Goal: Task Accomplishment & Management: Manage account settings

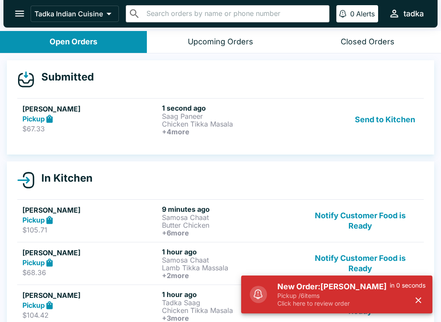
click at [391, 115] on button "Send to Kitchen" at bounding box center [384, 120] width 67 height 32
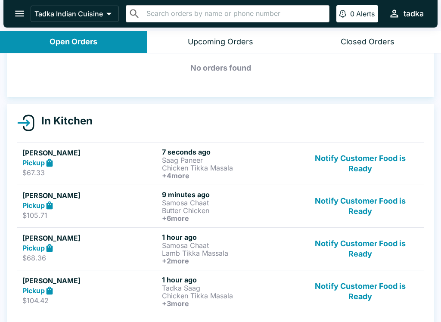
scroll to position [41, 0]
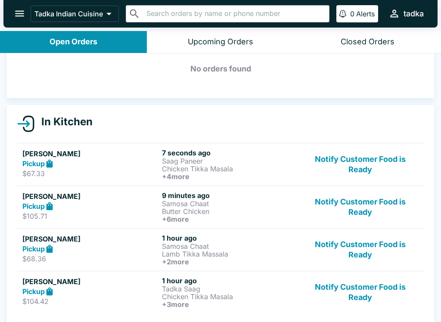
click at [357, 203] on button "Notify Customer Food is Ready" at bounding box center [360, 207] width 117 height 32
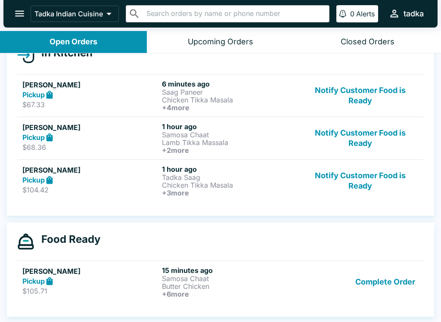
scroll to position [110, 0]
click at [395, 281] on button "Complete Order" at bounding box center [385, 282] width 67 height 32
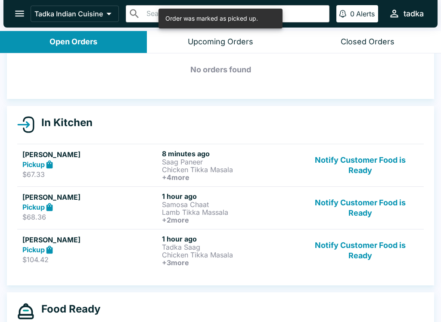
scroll to position [40, 0]
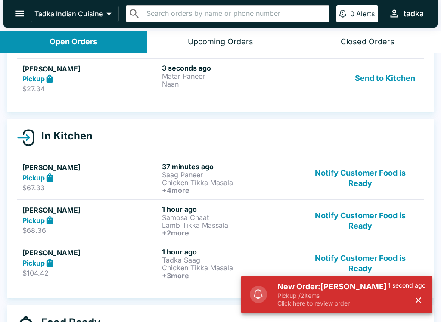
click at [318, 296] on p "Pickup / 2 items" at bounding box center [332, 296] width 111 height 8
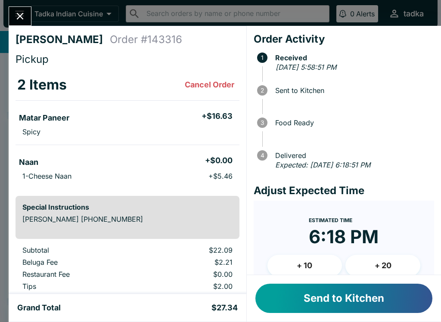
click at [311, 299] on button "Send to Kitchen" at bounding box center [343, 298] width 177 height 29
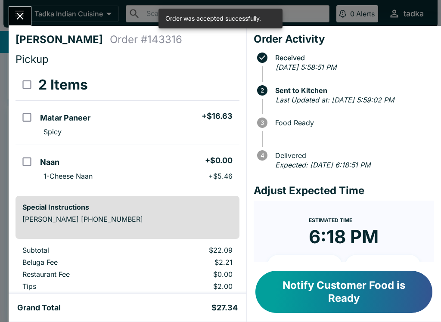
click at [26, 13] on icon "Close" at bounding box center [20, 16] width 12 height 12
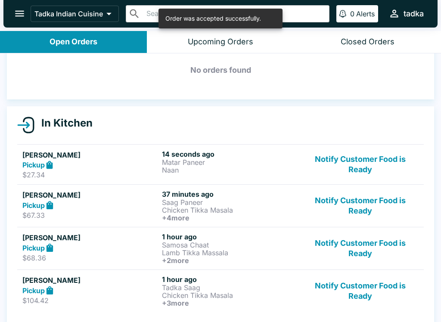
click at [330, 201] on button "Notify Customer Food is Ready" at bounding box center [360, 206] width 117 height 32
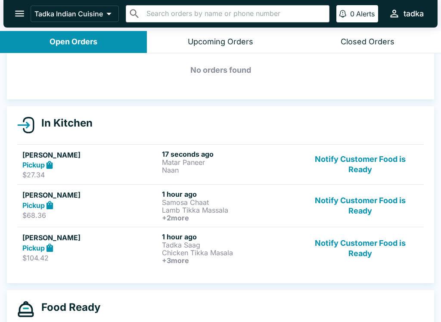
click at [308, 214] on button "Notify Customer Food is Ready" at bounding box center [360, 206] width 117 height 32
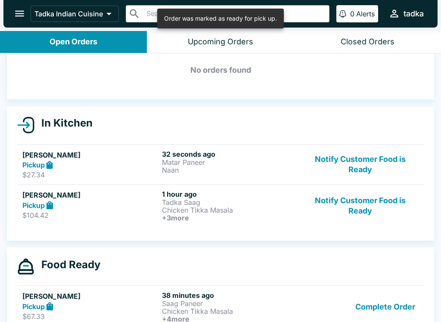
click at [322, 213] on button "Notify Customer Food is Ready" at bounding box center [360, 206] width 117 height 32
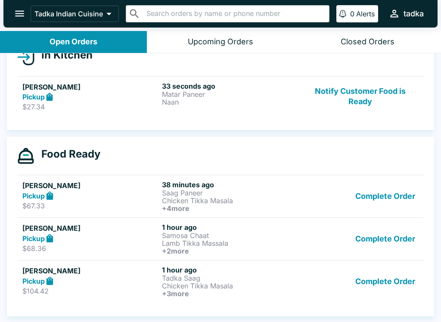
scroll to position [108, 0]
click at [398, 237] on button "Complete Order" at bounding box center [385, 239] width 67 height 32
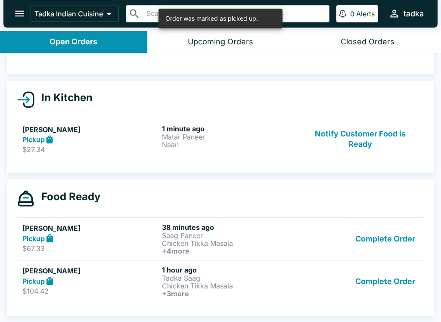
click at [385, 287] on button "Complete Order" at bounding box center [385, 281] width 67 height 32
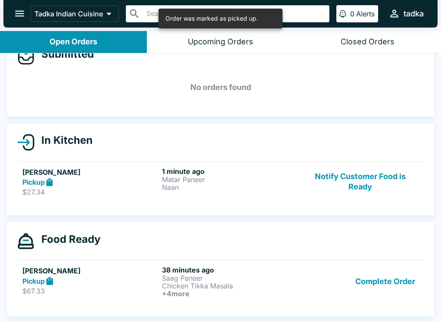
scroll to position [23, 0]
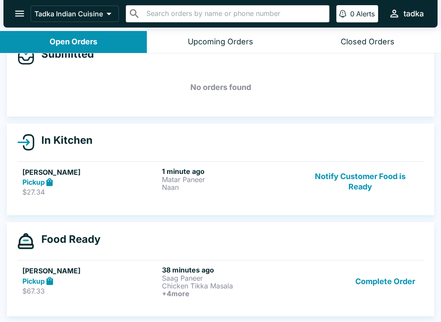
click at [396, 294] on button "Complete Order" at bounding box center [385, 281] width 67 height 32
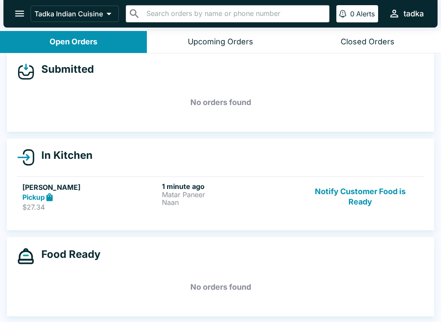
scroll to position [8, 0]
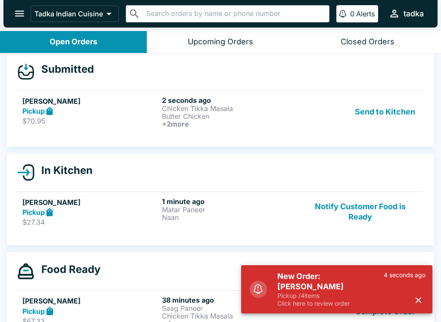
click at [285, 123] on h6 "+ 2 more" at bounding box center [230, 124] width 136 height 8
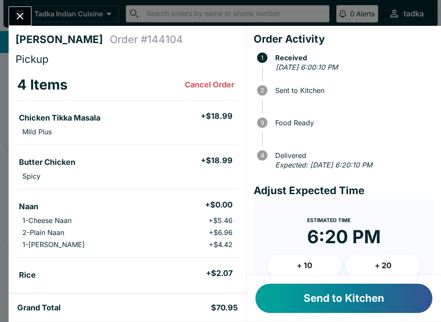
click at [316, 261] on button "+ 10" at bounding box center [304, 266] width 75 height 22
click at [315, 296] on button "Send to Kitchen" at bounding box center [343, 298] width 177 height 29
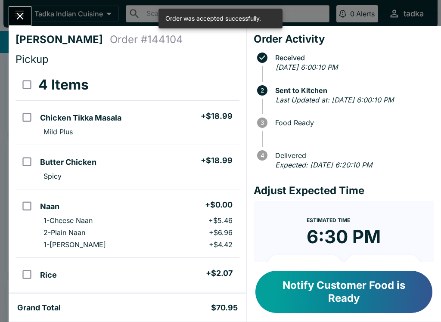
click at [19, 4] on div "[PERSON_NAME] Order # 144104 Pickup 4 Items Chicken Tikka Masala + $18.99 Mild …" at bounding box center [220, 161] width 441 height 322
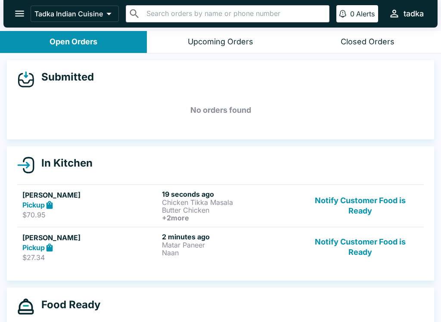
click at [356, 244] on button "Notify Customer Food is Ready" at bounding box center [360, 247] width 117 height 30
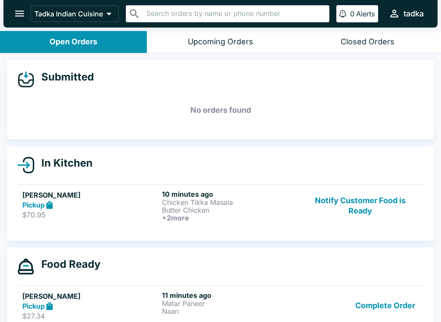
scroll to position [1, 0]
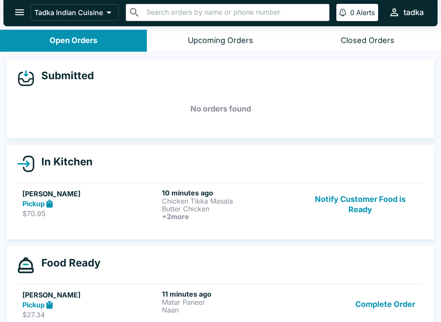
click at [22, 20] on button "open drawer" at bounding box center [20, 12] width 22 height 22
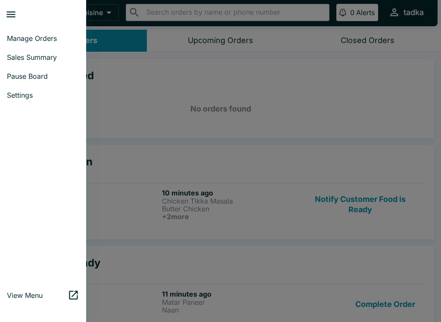
click at [42, 75] on span "Pause Board" at bounding box center [43, 76] width 72 height 9
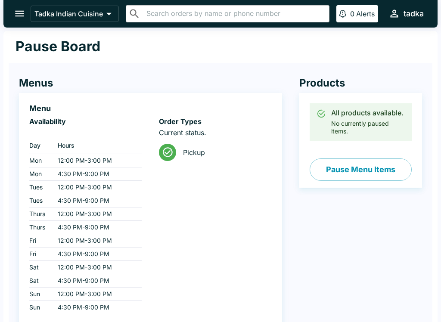
scroll to position [64, 0]
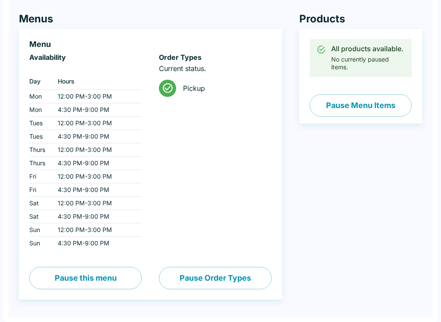
click at [101, 276] on button "Pause this menu" at bounding box center [85, 278] width 112 height 22
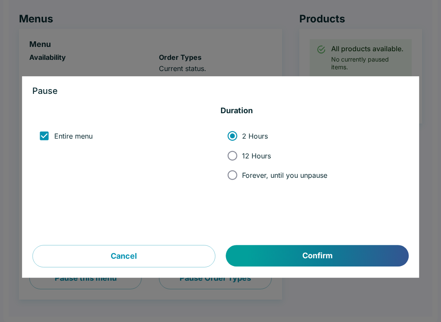
click at [241, 172] on input "Forever, until you unpause" at bounding box center [231, 174] width 19 height 19
radio input "true"
click at [236, 151] on input "12 Hours" at bounding box center [231, 155] width 19 height 19
radio input "true"
click at [287, 257] on button "Confirm" at bounding box center [317, 256] width 182 height 22
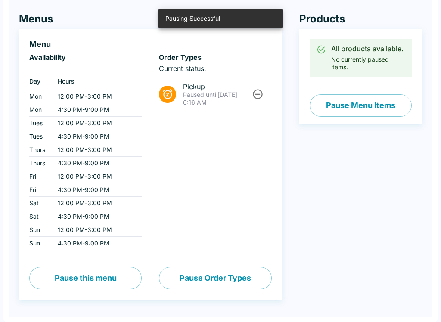
scroll to position [0, 0]
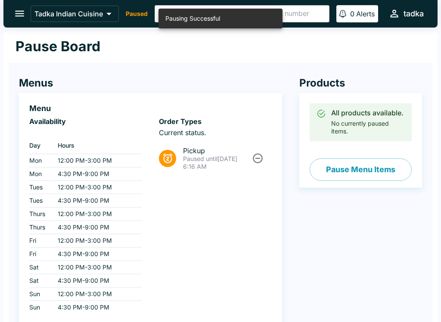
click at [20, 12] on icon "open drawer" at bounding box center [19, 14] width 9 height 6
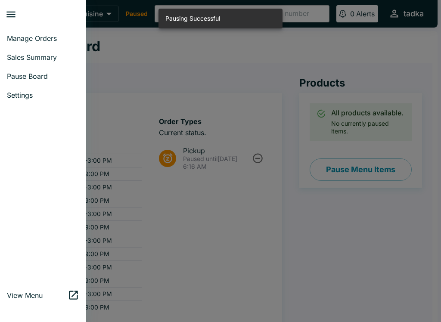
click at [54, 36] on span "Manage Orders" at bounding box center [43, 38] width 72 height 9
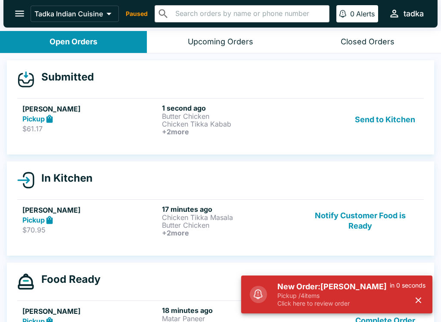
click at [320, 293] on p "Pickup / 4 items" at bounding box center [333, 296] width 112 height 8
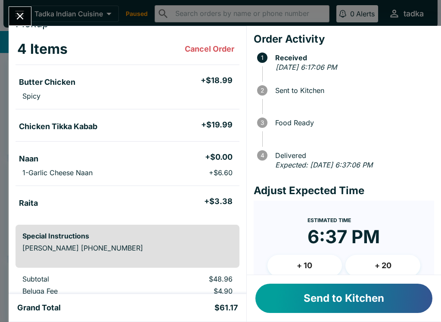
scroll to position [52, 0]
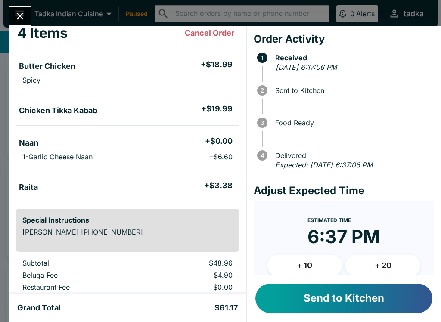
click at [215, 183] on h5 "+ $3.38" at bounding box center [218, 185] width 28 height 10
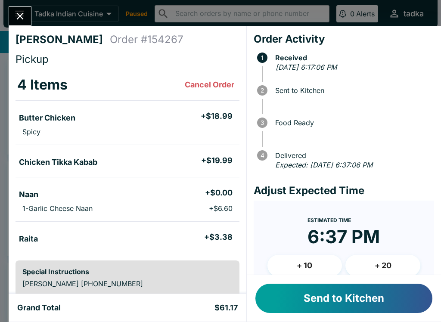
scroll to position [0, 0]
click at [299, 262] on button "+ 10" at bounding box center [304, 266] width 75 height 22
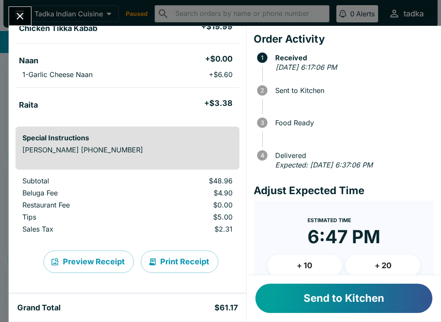
click at [302, 264] on button "+ 10" at bounding box center [304, 266] width 75 height 22
click at [328, 296] on button "Send to Kitchen" at bounding box center [343, 298] width 177 height 29
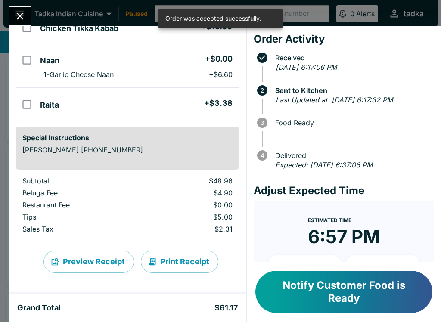
click at [18, 10] on icon "Close" at bounding box center [20, 16] width 12 height 12
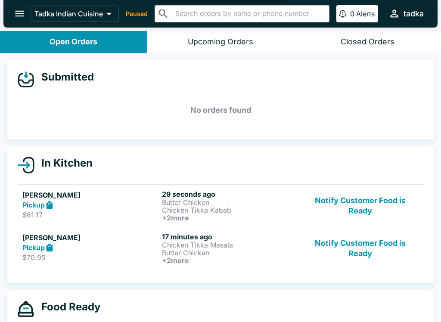
click at [147, 12] on p "Paused" at bounding box center [137, 13] width 22 height 9
click at [136, 11] on p "Paused" at bounding box center [137, 13] width 22 height 9
click at [137, 8] on div "Tadka Indian Cuisine Paused ​ ​ 0 Alerts tadka" at bounding box center [229, 13] width 396 height 19
click at [139, 18] on p "Paused" at bounding box center [137, 13] width 22 height 9
click at [18, 19] on icon "open drawer" at bounding box center [20, 14] width 12 height 12
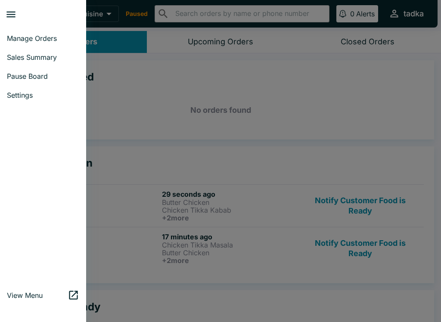
click at [26, 71] on link "Pause Board" at bounding box center [43, 76] width 86 height 19
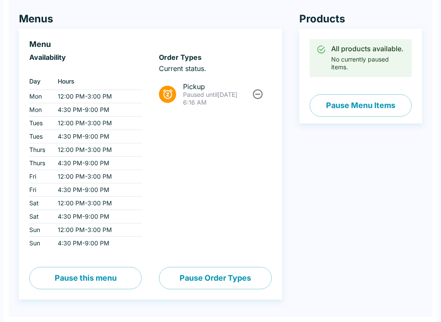
scroll to position [64, 0]
click at [111, 281] on button "Pause this menu" at bounding box center [85, 278] width 112 height 22
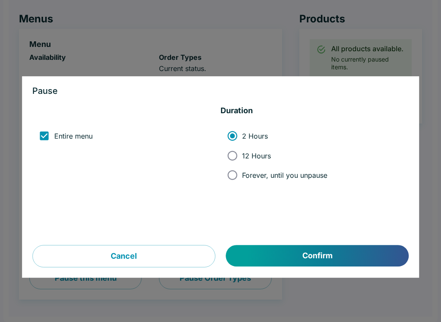
click at [237, 154] on input "12 Hours" at bounding box center [231, 155] width 19 height 19
radio input "true"
click at [275, 258] on button "Confirm" at bounding box center [317, 256] width 182 height 22
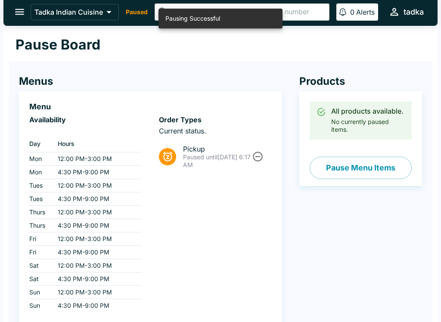
scroll to position [0, 0]
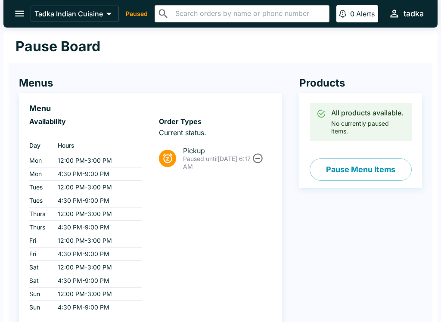
click at [19, 7] on button "open drawer" at bounding box center [20, 14] width 22 height 22
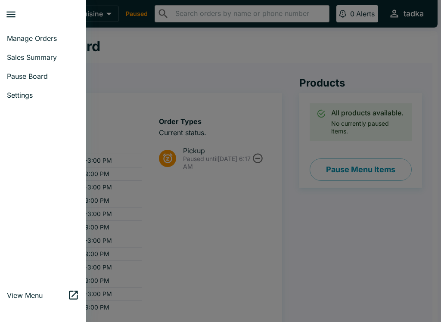
click at [46, 38] on span "Manage Orders" at bounding box center [43, 38] width 72 height 9
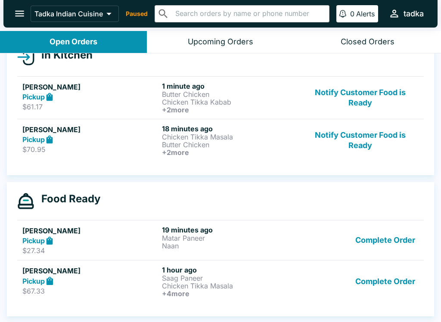
scroll to position [108, 0]
click at [362, 286] on button "Complete Order" at bounding box center [385, 281] width 67 height 32
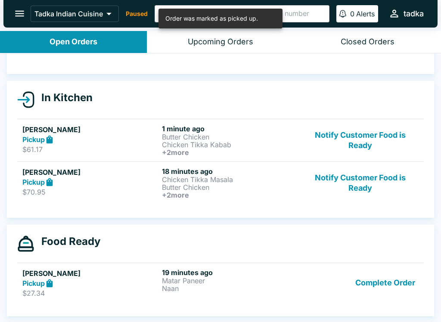
click at [368, 284] on button "Complete Order" at bounding box center [385, 283] width 67 height 30
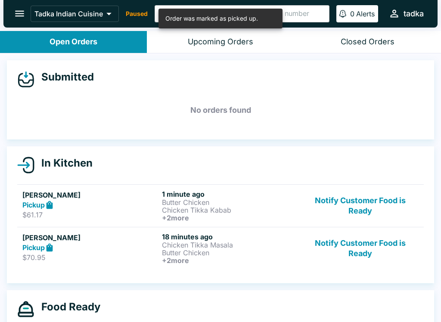
scroll to position [0, 0]
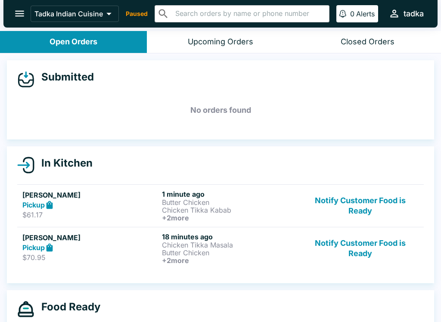
click at [354, 243] on button "Notify Customer Food is Ready" at bounding box center [360, 248] width 117 height 32
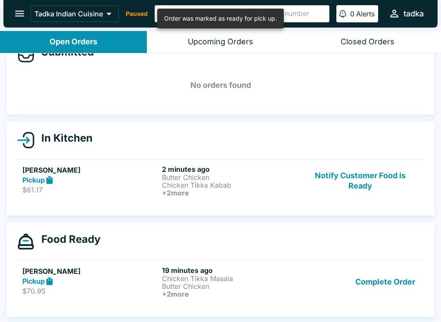
scroll to position [25, 0]
click at [391, 281] on button "Complete Order" at bounding box center [385, 282] width 67 height 32
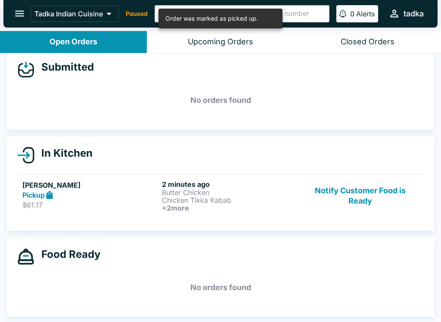
scroll to position [10, 0]
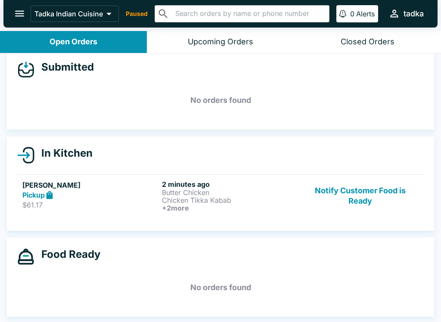
click at [49, 174] on link "[PERSON_NAME] Pickup $61.17 2 minutes ago Butter Chicken Chicken Tikka Kabab + …" at bounding box center [220, 195] width 406 height 43
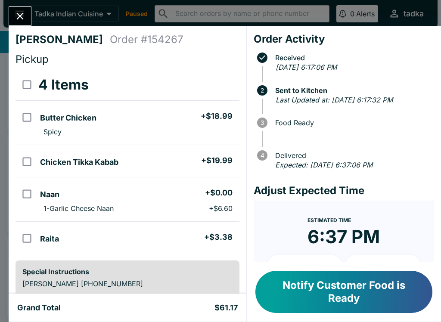
click at [296, 290] on button "Notify Customer Food is Ready" at bounding box center [343, 292] width 177 height 42
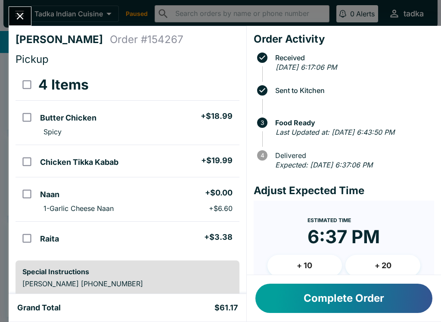
click at [361, 305] on button "Complete Order" at bounding box center [343, 298] width 177 height 29
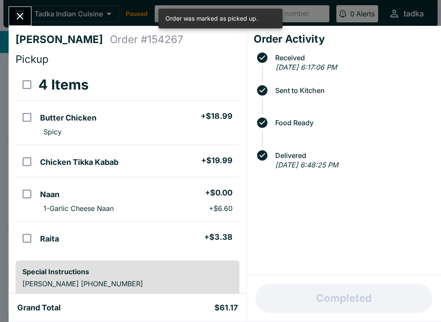
click at [14, 10] on button "Close" at bounding box center [20, 16] width 22 height 19
